Goal: Task Accomplishment & Management: Use online tool/utility

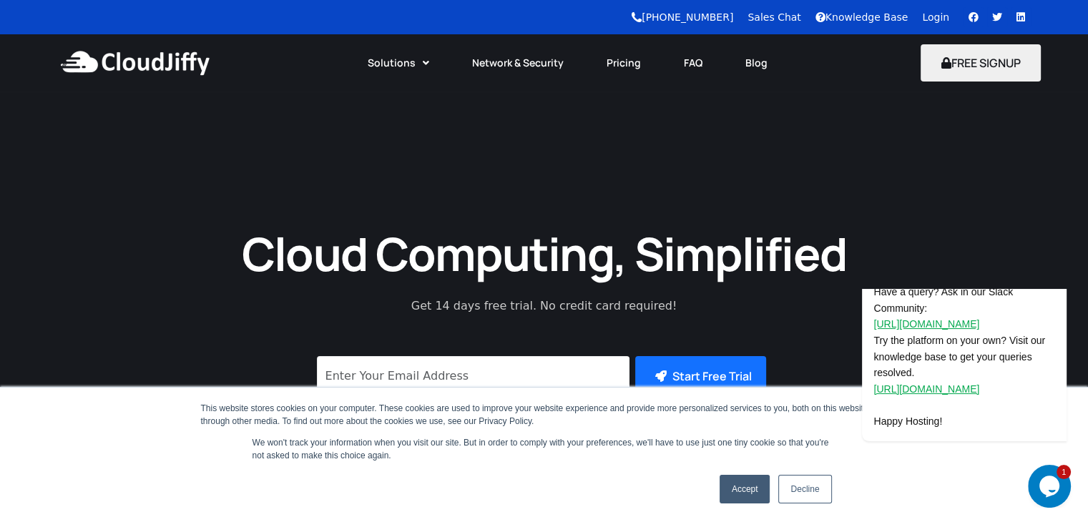
click at [939, 17] on link "Login" at bounding box center [935, 16] width 27 height 11
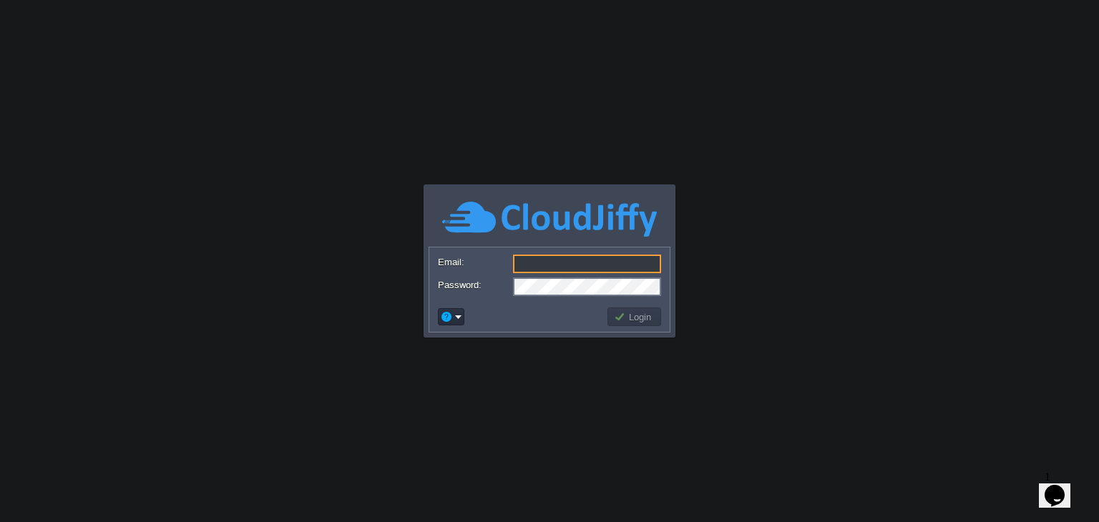
type input "[EMAIL_ADDRESS][DOMAIN_NAME]"
click at [637, 315] on button "Login" at bounding box center [634, 316] width 41 height 13
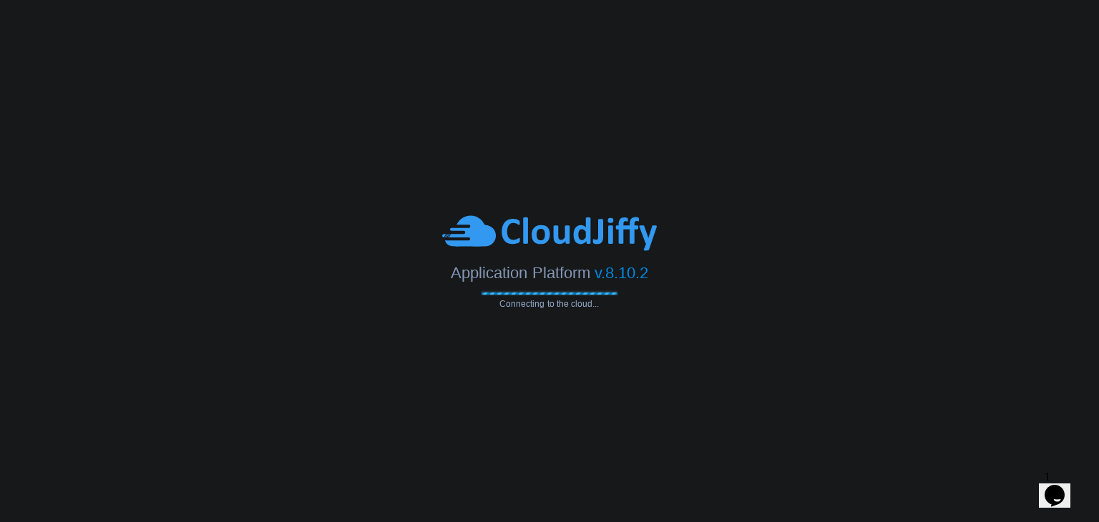
click at [637, 315] on body "Application Platform v.8.10.2 Connecting to the cloud... Email: [EMAIL_ADDRESS]…" at bounding box center [549, 261] width 1099 height 522
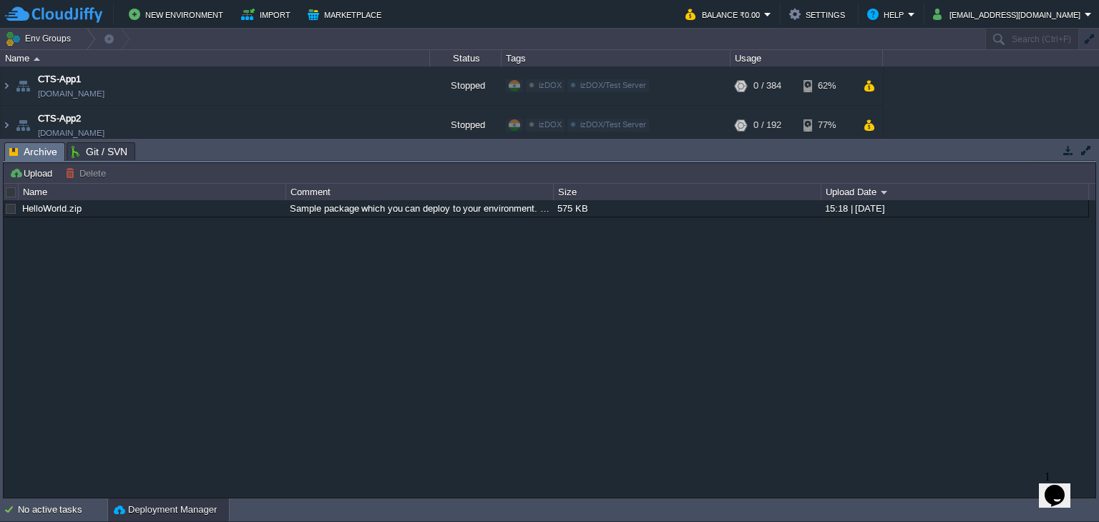
click at [619, 290] on div "HelloWorld.zip Sample package which you can deploy to your environment. Feel fr…" at bounding box center [550, 349] width 1092 height 298
click at [359, 89] on td at bounding box center [351, 85] width 21 height 21
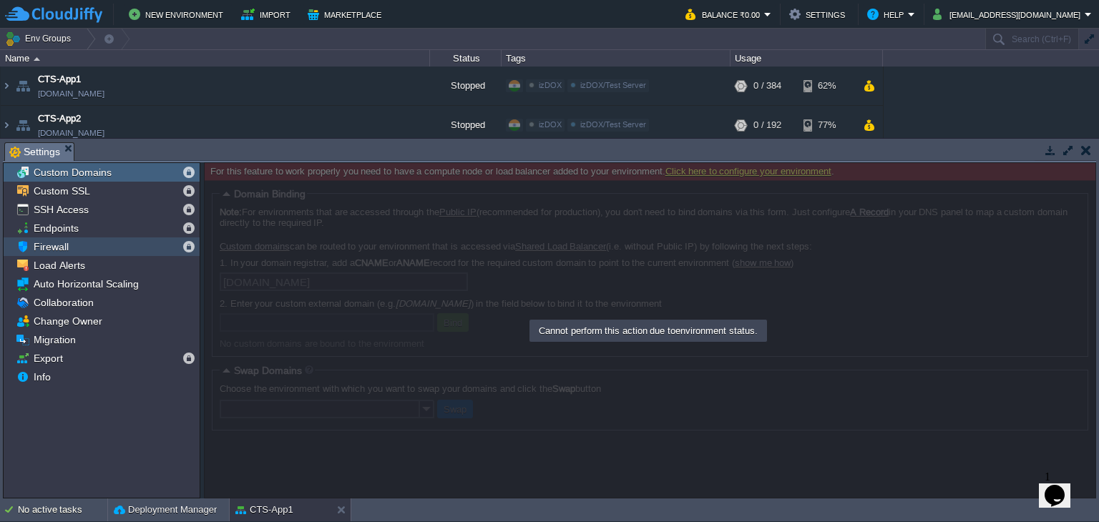
click at [151, 253] on div "Firewall" at bounding box center [102, 247] width 196 height 19
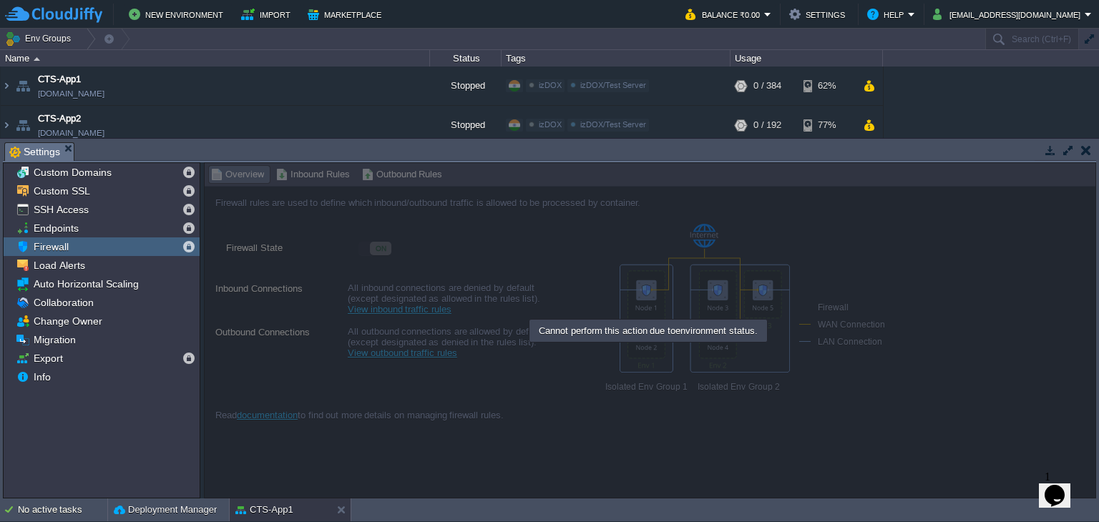
click at [301, 181] on div at bounding box center [650, 330] width 892 height 336
click at [390, 90] on button "button" at bounding box center [394, 85] width 13 height 13
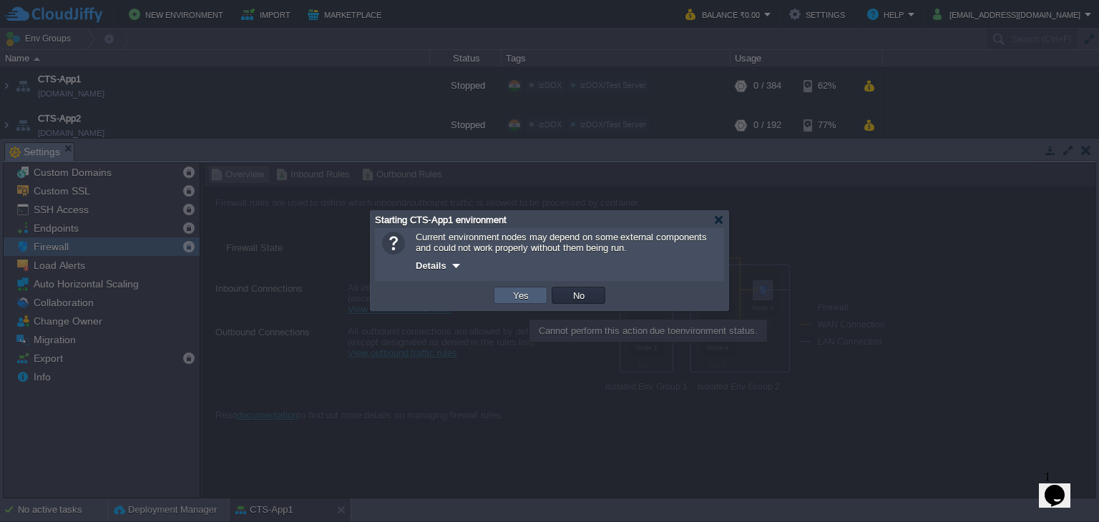
click at [503, 293] on td "Yes" at bounding box center [521, 295] width 54 height 17
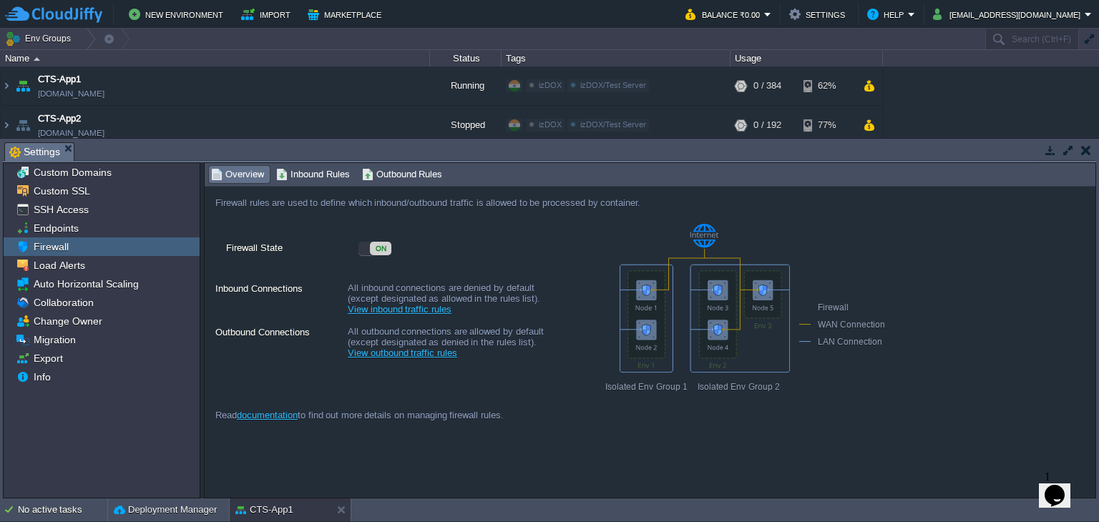
click at [318, 172] on span "Inbound Rules" at bounding box center [313, 175] width 74 height 16
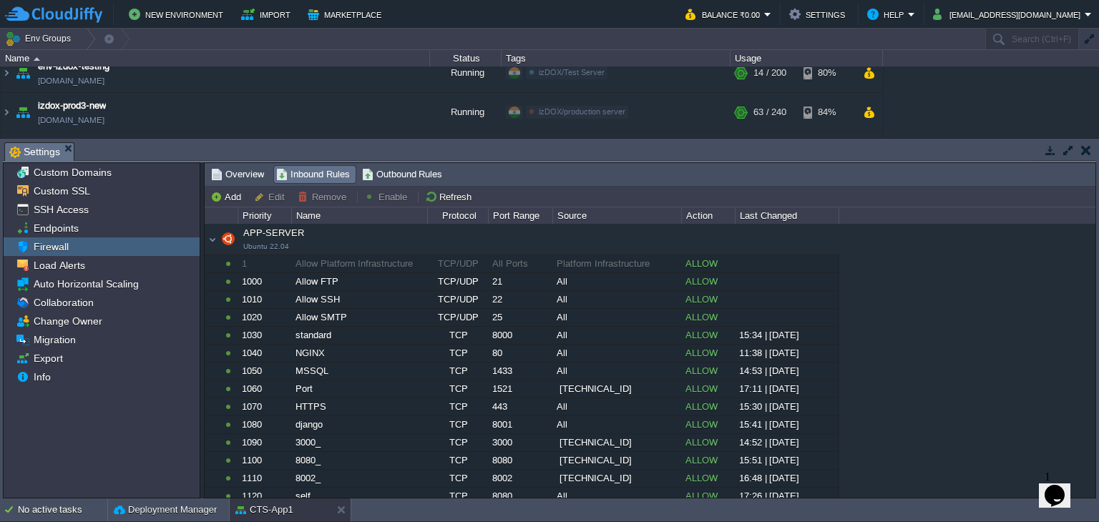
scroll to position [285, 0]
click at [9, 109] on img at bounding box center [6, 115] width 11 height 39
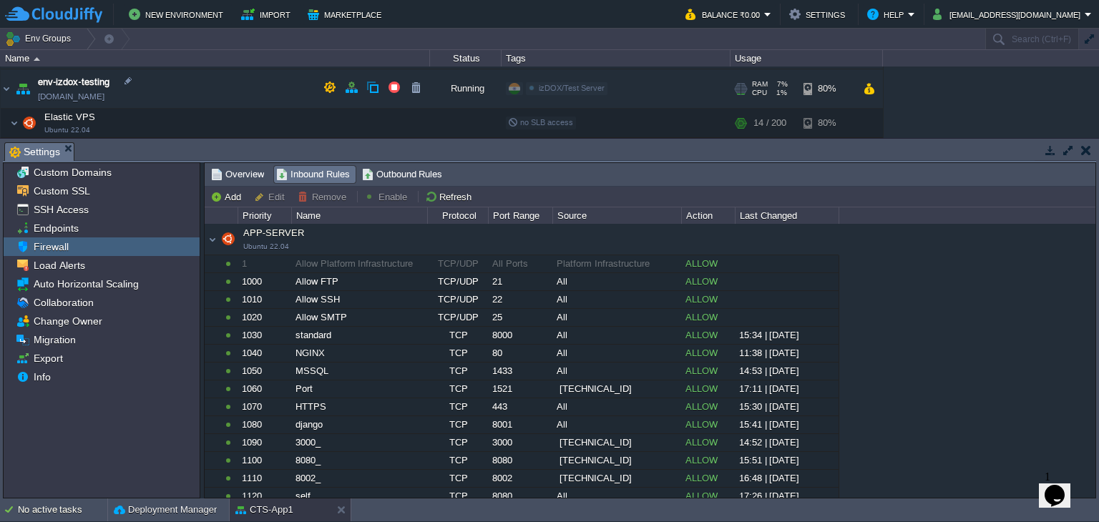
scroll to position [313, 0]
click at [329, 86] on button "button" at bounding box center [329, 85] width 13 height 13
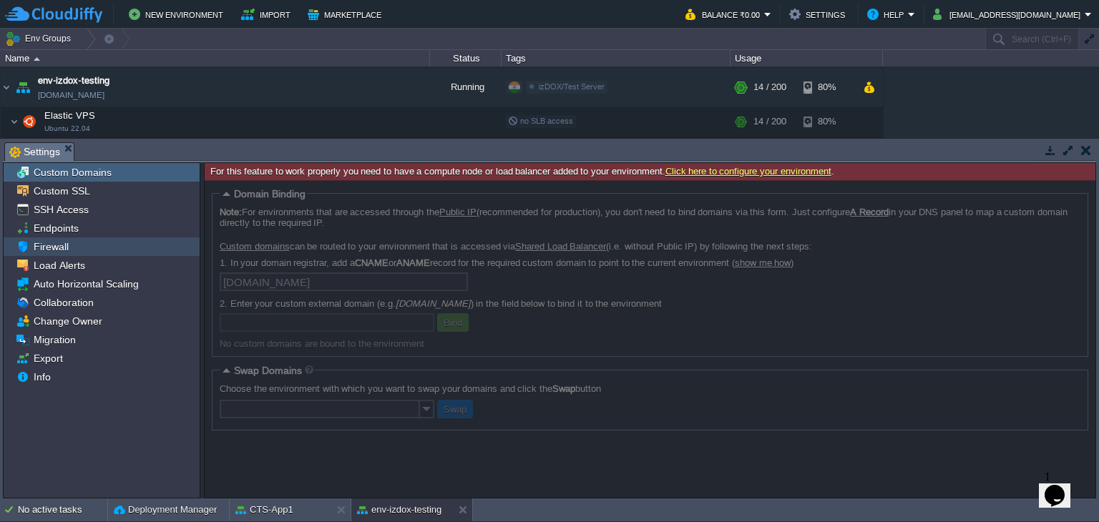
click at [126, 249] on div "Firewall" at bounding box center [102, 247] width 196 height 19
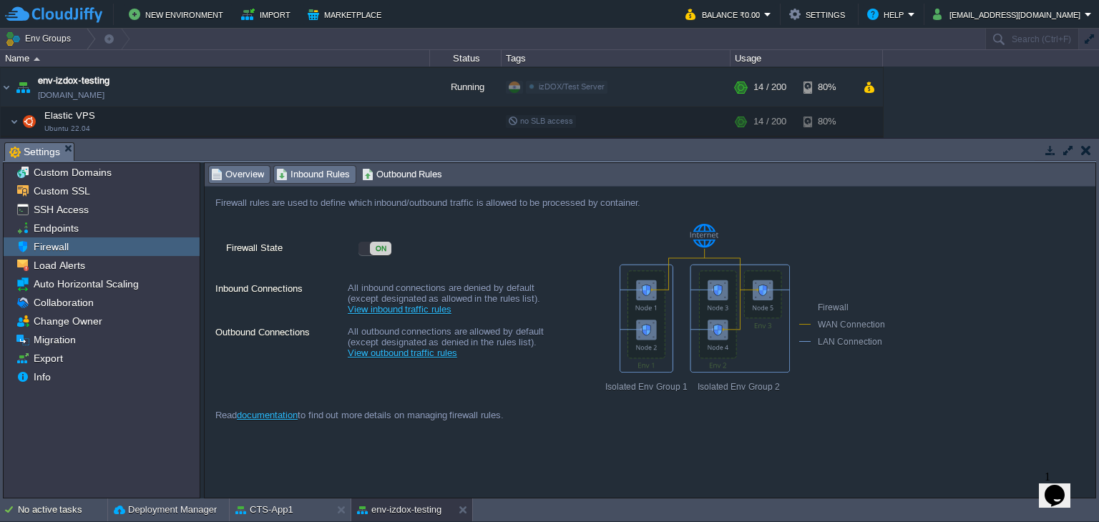
click at [300, 176] on span "Inbound Rules" at bounding box center [313, 175] width 74 height 16
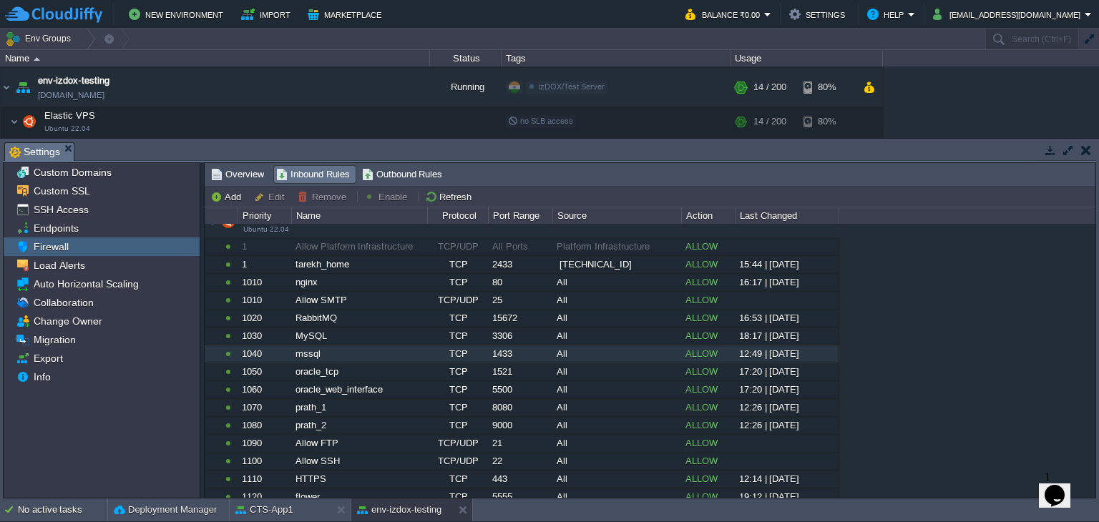
scroll to position [13, 0]
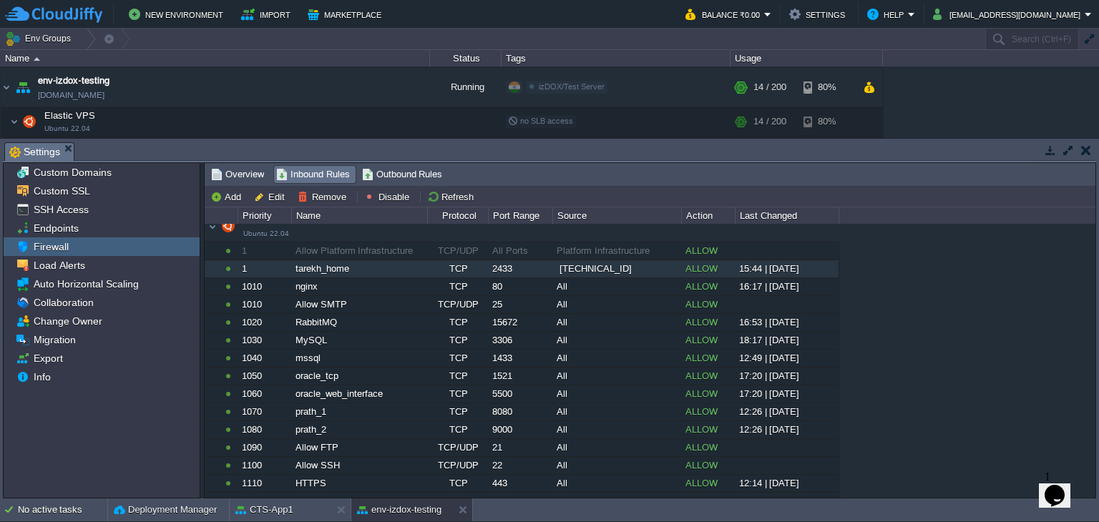
click at [484, 274] on div "TCP" at bounding box center [457, 268] width 59 height 17
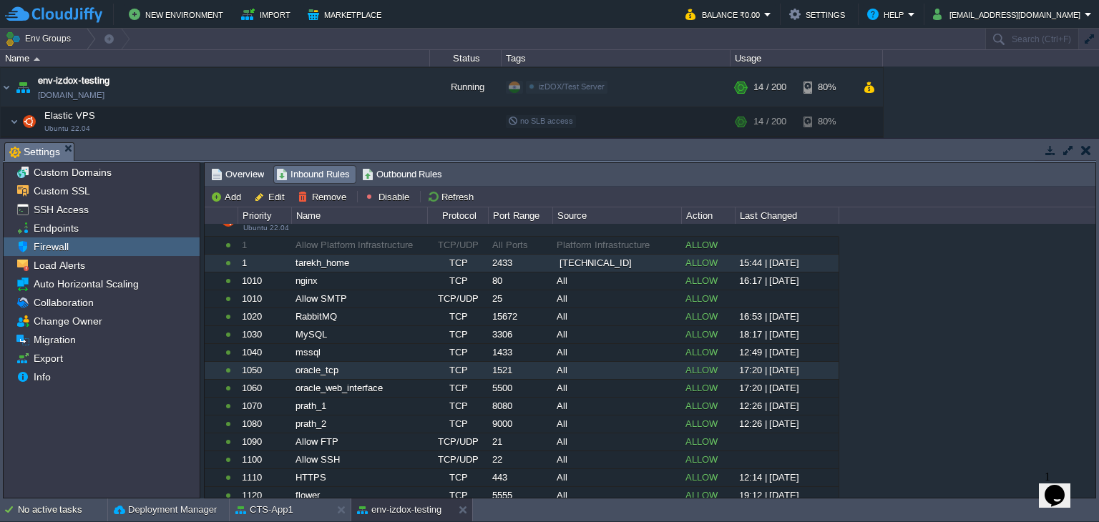
scroll to position [17, 0]
click at [396, 264] on div "tarekh_home" at bounding box center [359, 264] width 134 height 17
click at [391, 264] on div "tarekh_home" at bounding box center [359, 264] width 134 height 17
click at [390, 259] on div "tarekh_home" at bounding box center [359, 264] width 134 height 17
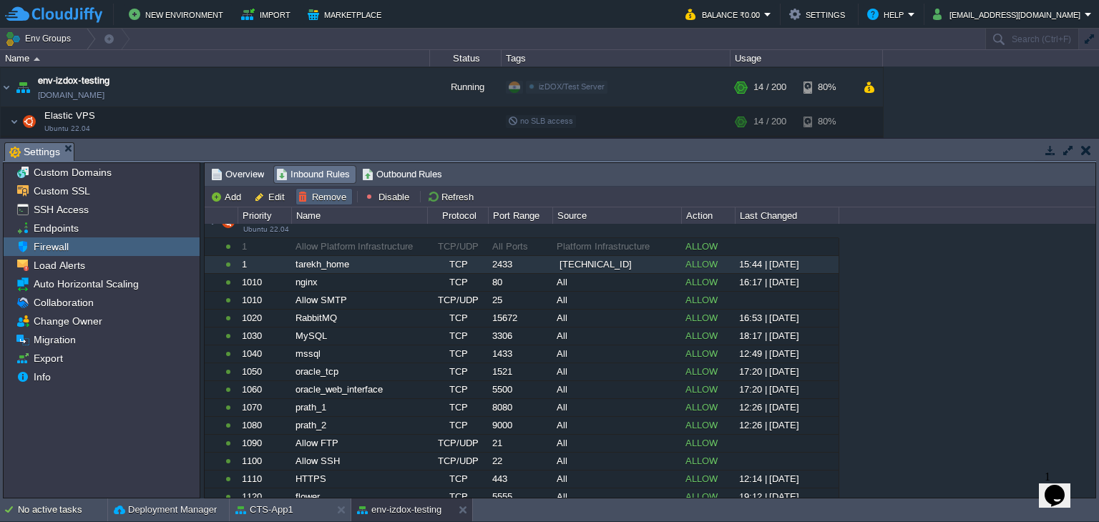
click at [335, 195] on button "Remove" at bounding box center [324, 196] width 53 height 13
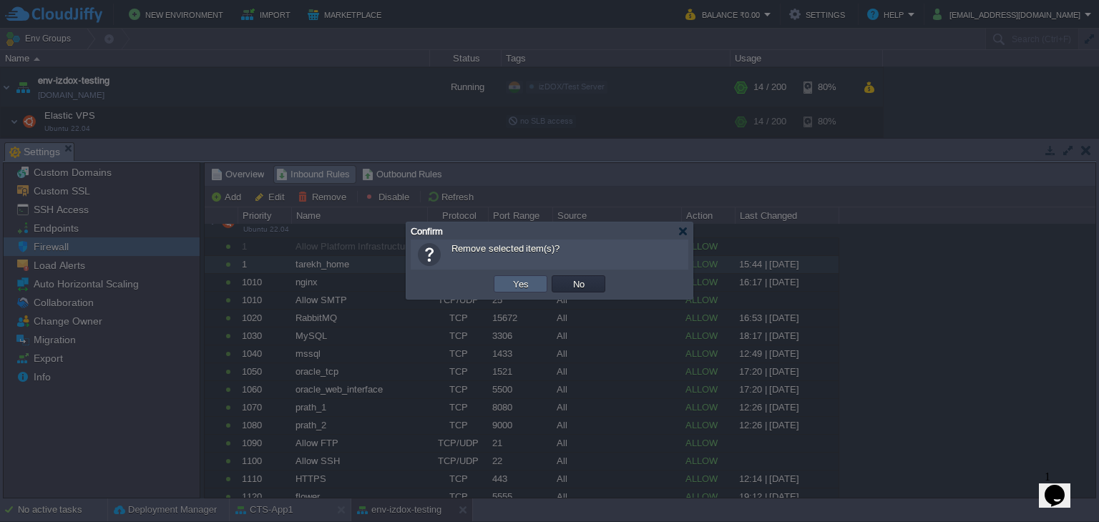
click at [525, 287] on button "Yes" at bounding box center [521, 284] width 24 height 13
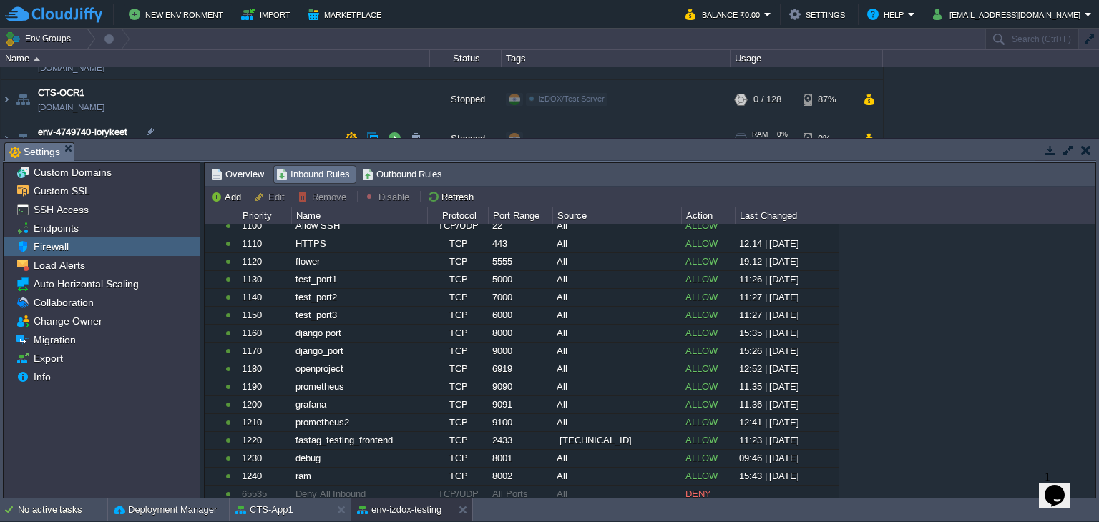
scroll to position [64, 0]
